Goal: Information Seeking & Learning: Learn about a topic

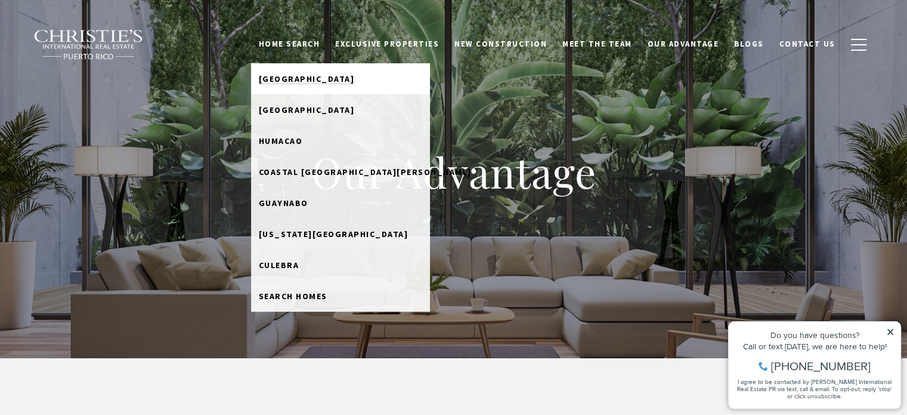
click at [321, 85] on link "[GEOGRAPHIC_DATA]" at bounding box center [340, 78] width 179 height 31
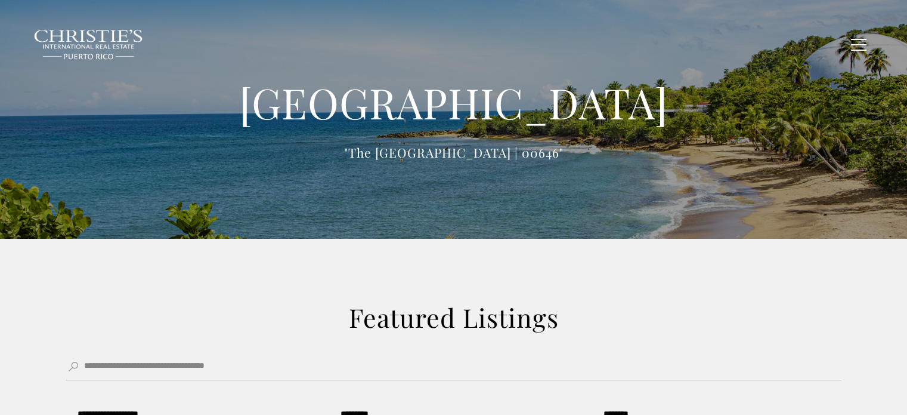
type input "**********"
type input "*********"
click at [494, 47] on span "New Construction" at bounding box center [500, 44] width 92 height 10
